Goal: Information Seeking & Learning: Learn about a topic

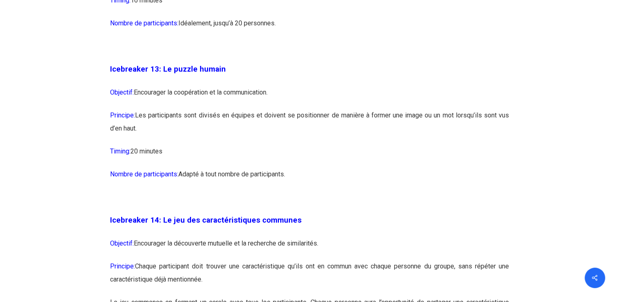
scroll to position [3716, 0]
drag, startPoint x: 161, startPoint y: 93, endPoint x: 340, endPoint y: 200, distance: 208.5
drag, startPoint x: 340, startPoint y: 200, endPoint x: 263, endPoint y: 182, distance: 79.0
click at [263, 167] on p "Timing: 20 minutes" at bounding box center [309, 155] width 399 height 23
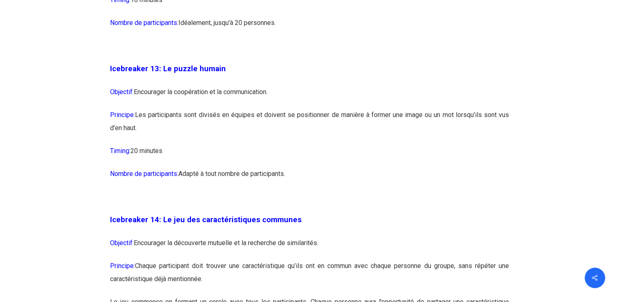
click at [188, 73] on span "Icebreaker 13: Le puzzle humain" at bounding box center [168, 68] width 116 height 9
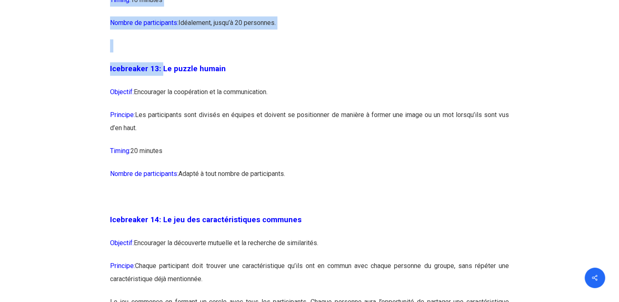
drag, startPoint x: 162, startPoint y: 94, endPoint x: 489, endPoint y: 158, distance: 333.7
copy div "Le puzzle humain Objectif: Encourager la coopération et la communication. Princ…"
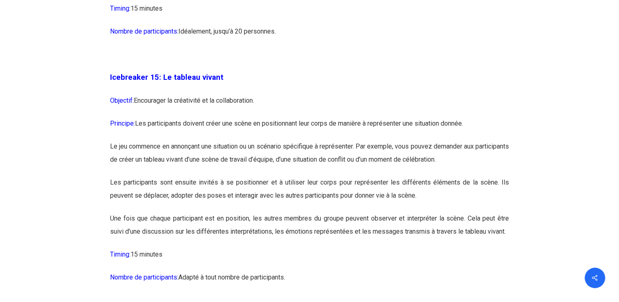
scroll to position [4207, 0]
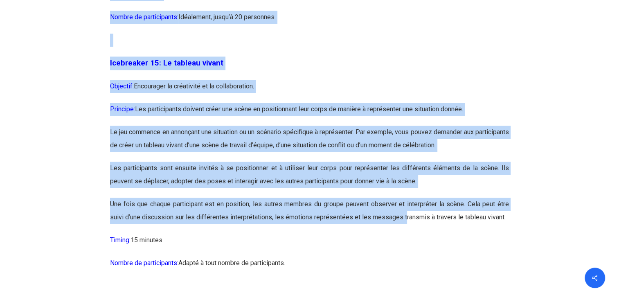
drag, startPoint x: 97, startPoint y: 85, endPoint x: 404, endPoint y: 242, distance: 345.3
drag, startPoint x: 404, startPoint y: 242, endPoint x: 397, endPoint y: 236, distance: 8.4
click at [397, 233] on p "Une fois que chaque participant est en position, les autres membres du groupe p…" at bounding box center [309, 216] width 399 height 36
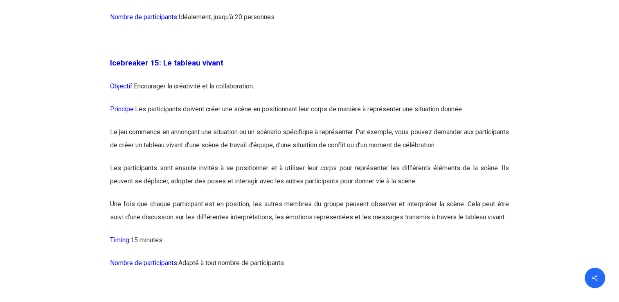
click at [504, 233] on p "Une fois que chaque participant est en position, les autres membres du groupe p…" at bounding box center [309, 216] width 399 height 36
drag, startPoint x: 509, startPoint y: 241, endPoint x: 429, endPoint y: 236, distance: 80.3
drag, startPoint x: 429, startPoint y: 236, endPoint x: 462, endPoint y: 209, distance: 43.3
click at [462, 198] on p "Les participants sont ensuite invités à se positionner et à utiliser leur corps…" at bounding box center [309, 180] width 399 height 36
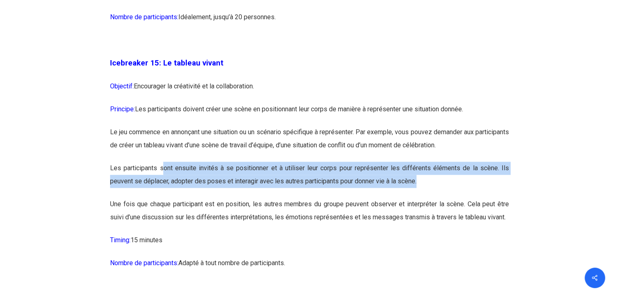
drag, startPoint x: 423, startPoint y: 204, endPoint x: 164, endPoint y: 199, distance: 258.9
click at [164, 198] on p "Les participants sont ensuite invités à se positionner et à utiliser leur corps…" at bounding box center [309, 180] width 399 height 36
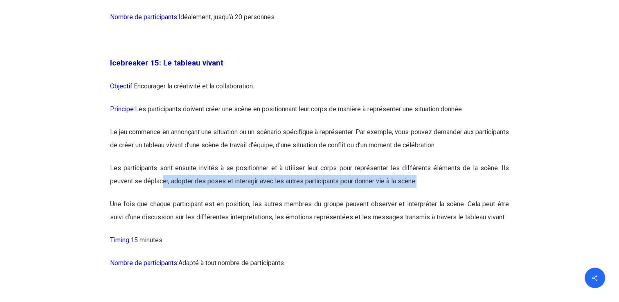
click at [442, 198] on p "Les participants sont ensuite invités à se positionner et à utiliser leur corps…" at bounding box center [309, 180] width 399 height 36
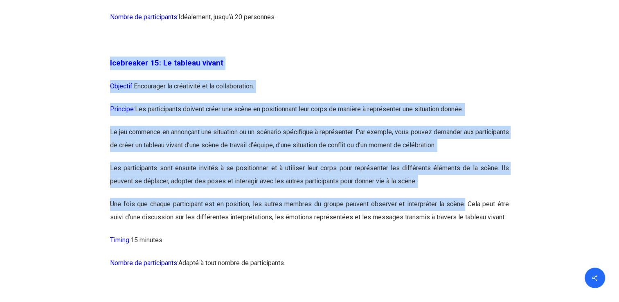
drag, startPoint x: 465, startPoint y: 228, endPoint x: 110, endPoint y: 95, distance: 379.5
copy div "Icebreaker 15: Le tableau vivant Objectif: Encourager la créativité et la colla…"
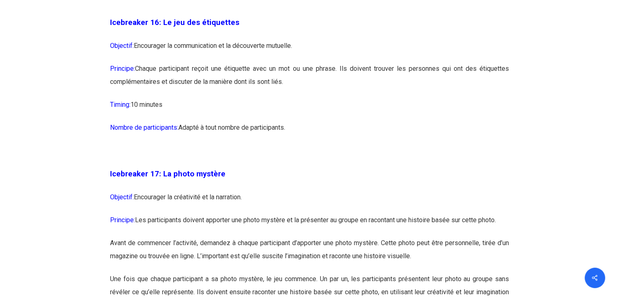
scroll to position [4534, 0]
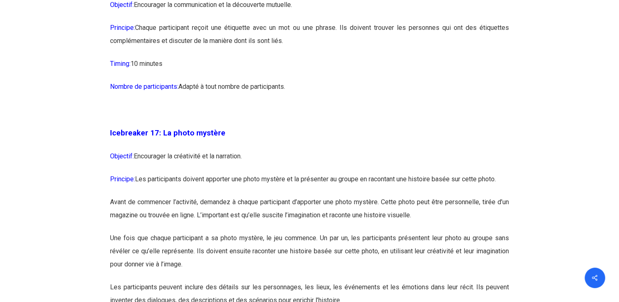
drag, startPoint x: 98, startPoint y: 6, endPoint x: 354, endPoint y: 76, distance: 265.5
click at [354, 76] on div "Icebreaker 1: Nommez votre super-pouvoir ! Objectif: Encourager l’expression in…" at bounding box center [309, 81] width 409 height 7779
copy div "Loremipsum 7: Dolors ametc adipi-elitsed ! Doeiusmo: Temporinci u’laboreetdo ma…"
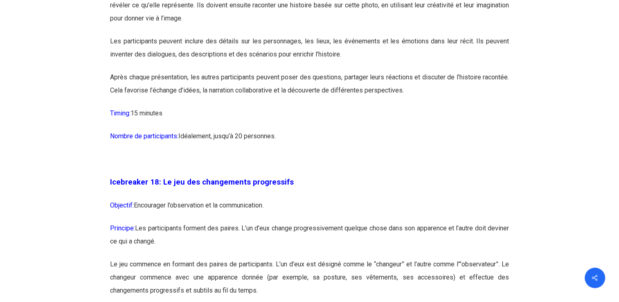
scroll to position [4861, 0]
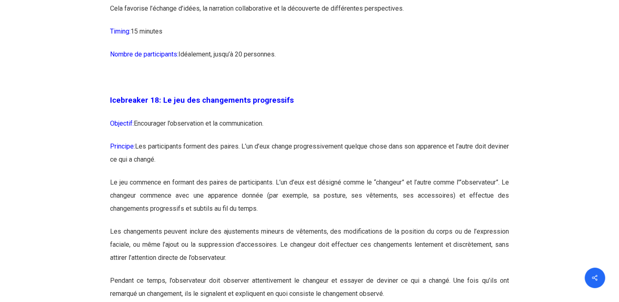
click at [338, 140] on p "Objectif: Encourager l’observation et la communication." at bounding box center [309, 128] width 399 height 23
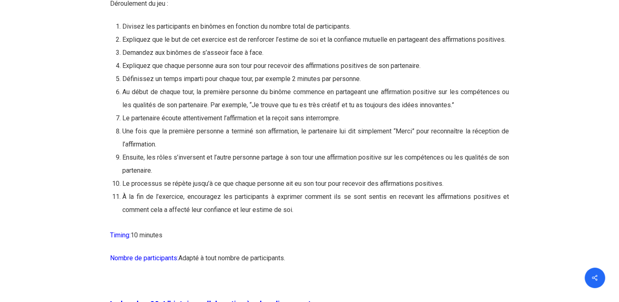
scroll to position [7928, 0]
